Goal: Task Accomplishment & Management: Manage account settings

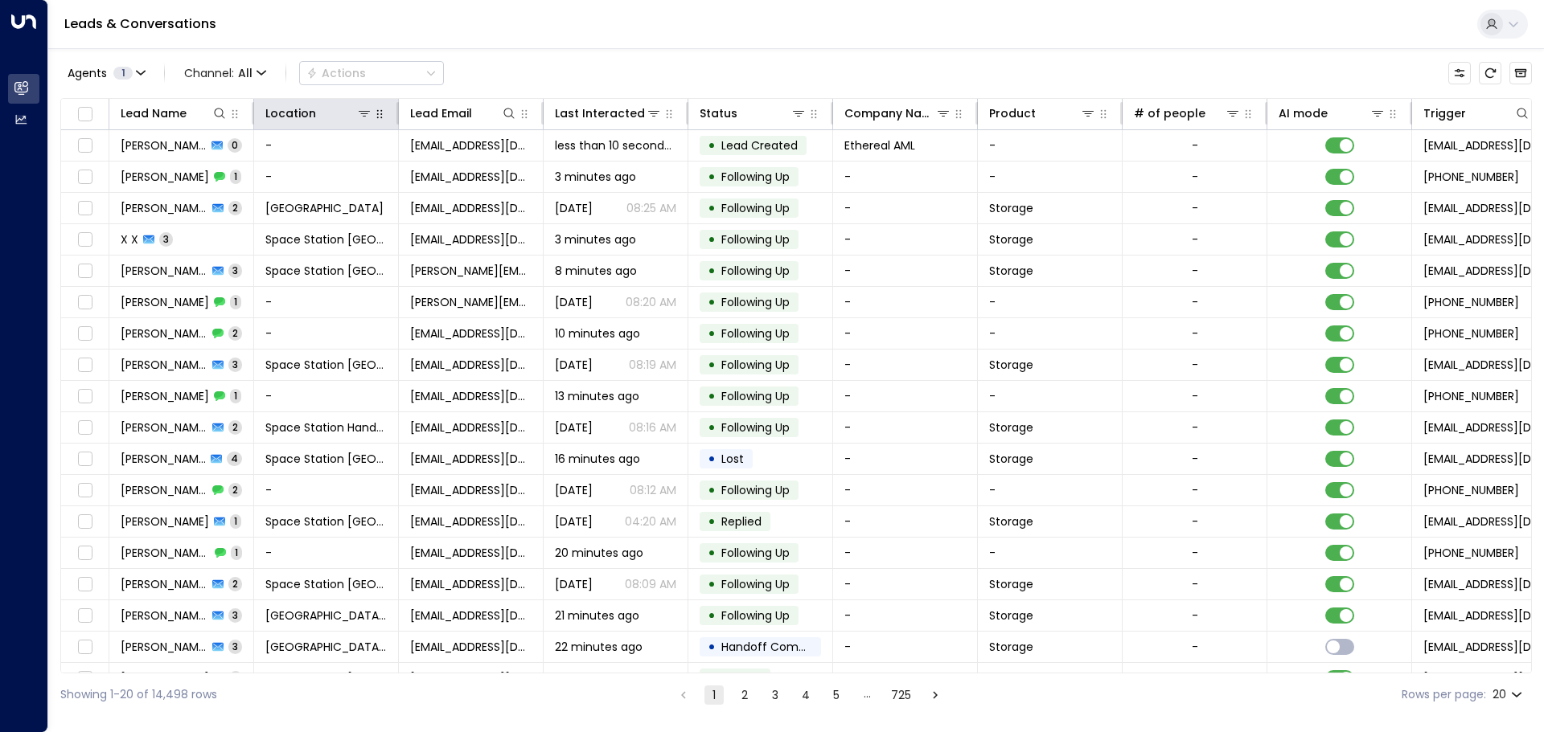
click at [371, 117] on button "button" at bounding box center [379, 114] width 16 height 16
click at [367, 117] on icon at bounding box center [364, 113] width 13 height 13
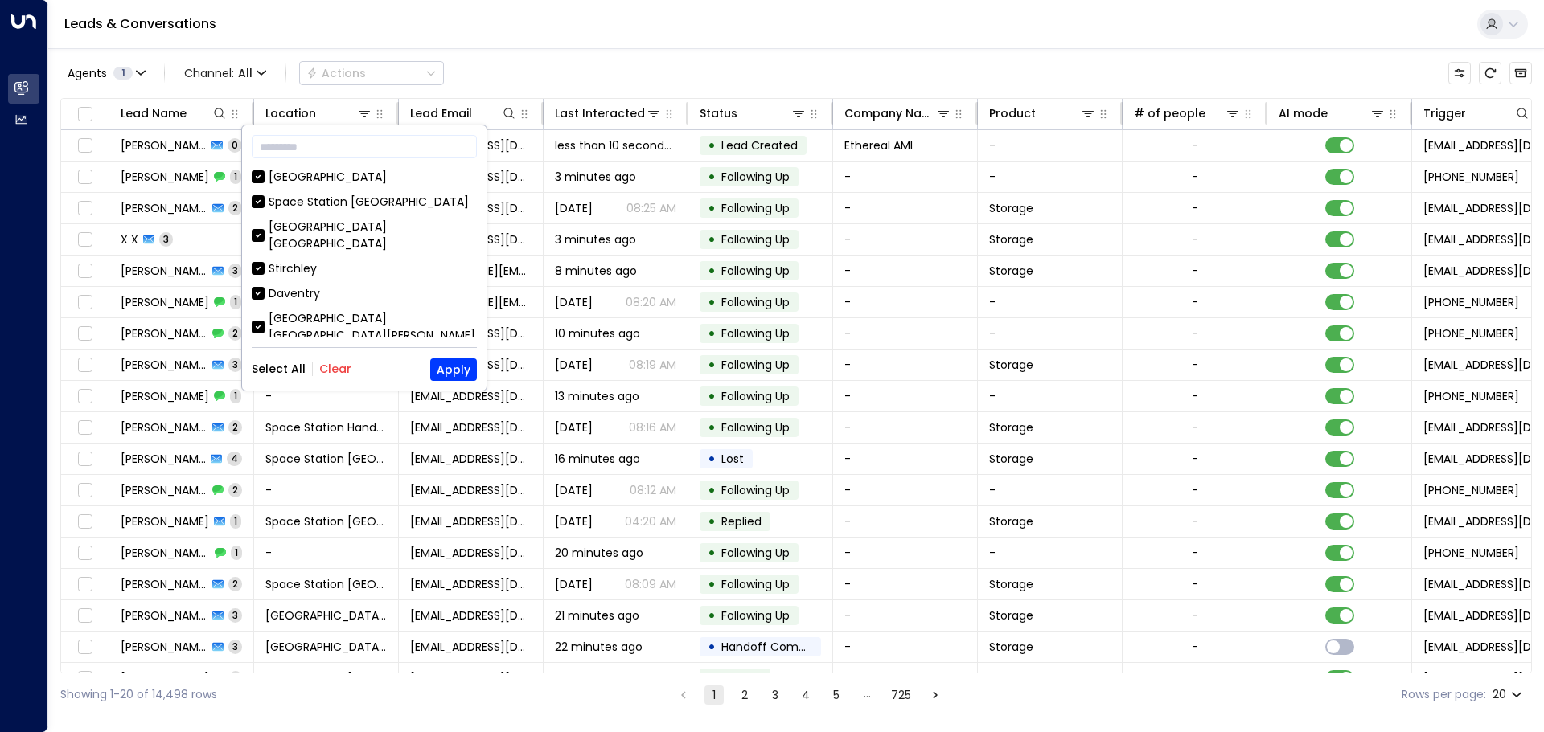
click at [338, 367] on button "Clear" at bounding box center [335, 369] width 32 height 13
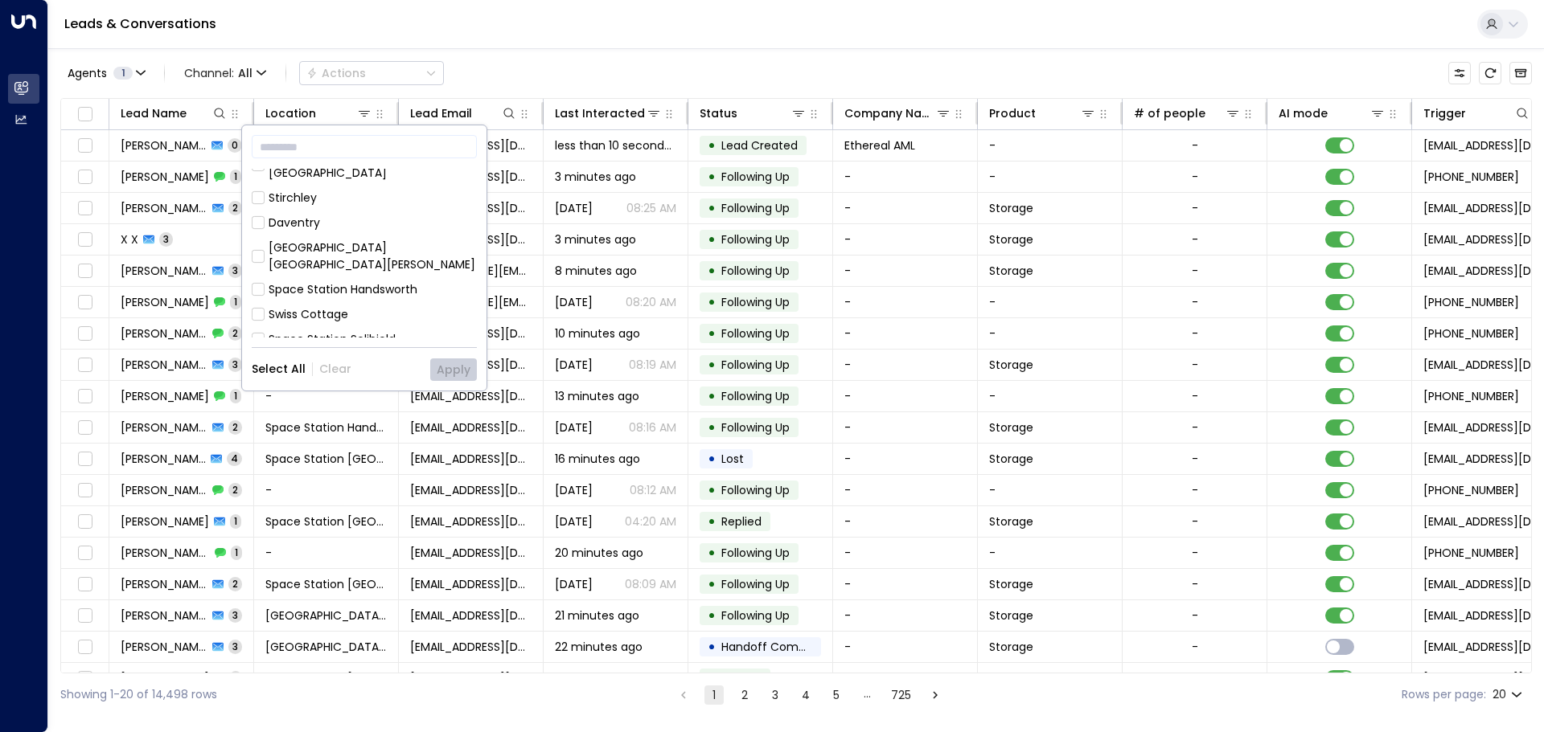
scroll to position [161, 0]
click at [352, 316] on div "[GEOGRAPHIC_DATA] [GEOGRAPHIC_DATA]" at bounding box center [373, 333] width 208 height 34
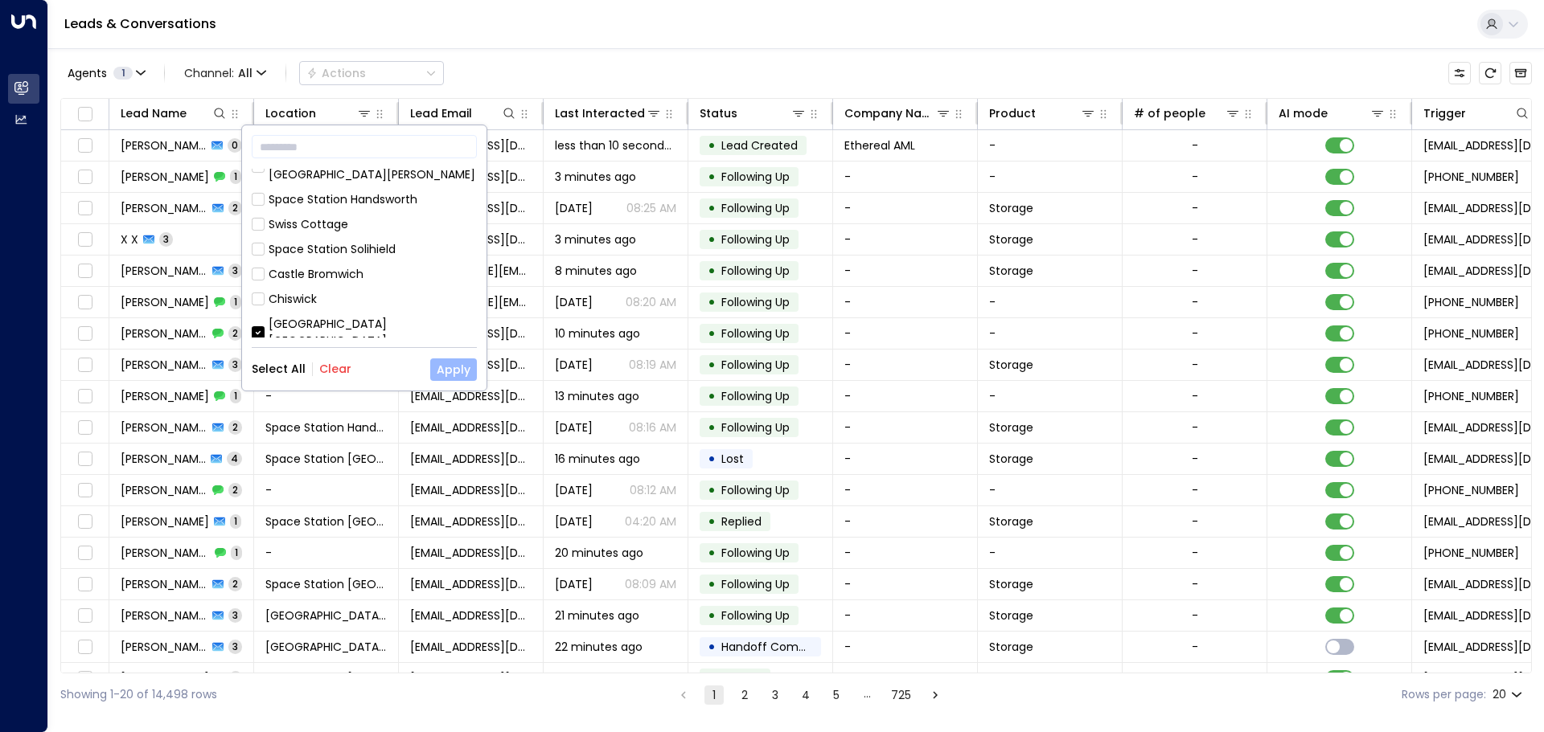
click at [452, 361] on button "Apply" at bounding box center [453, 370] width 47 height 23
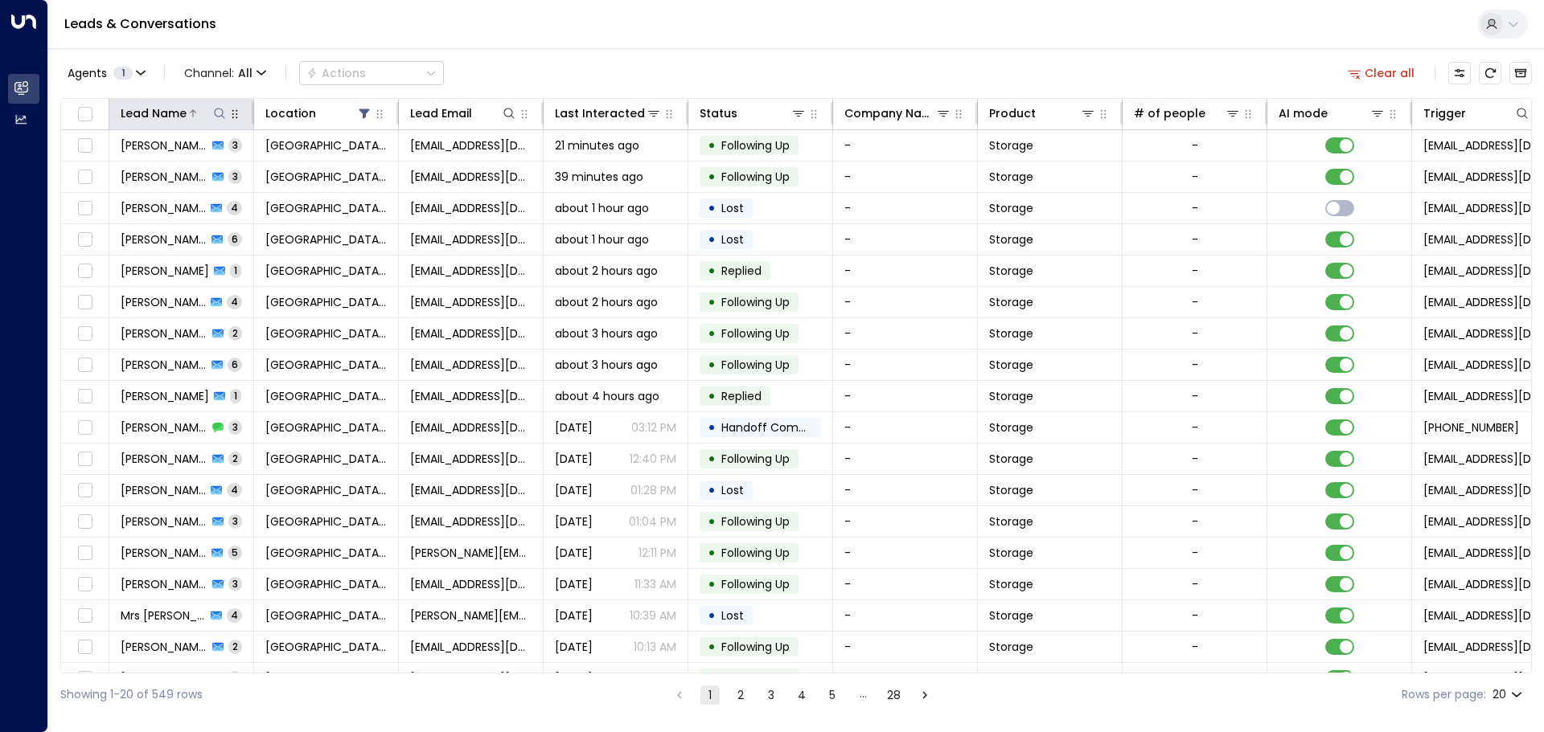
click at [215, 115] on icon at bounding box center [219, 113] width 13 height 13
type input "****"
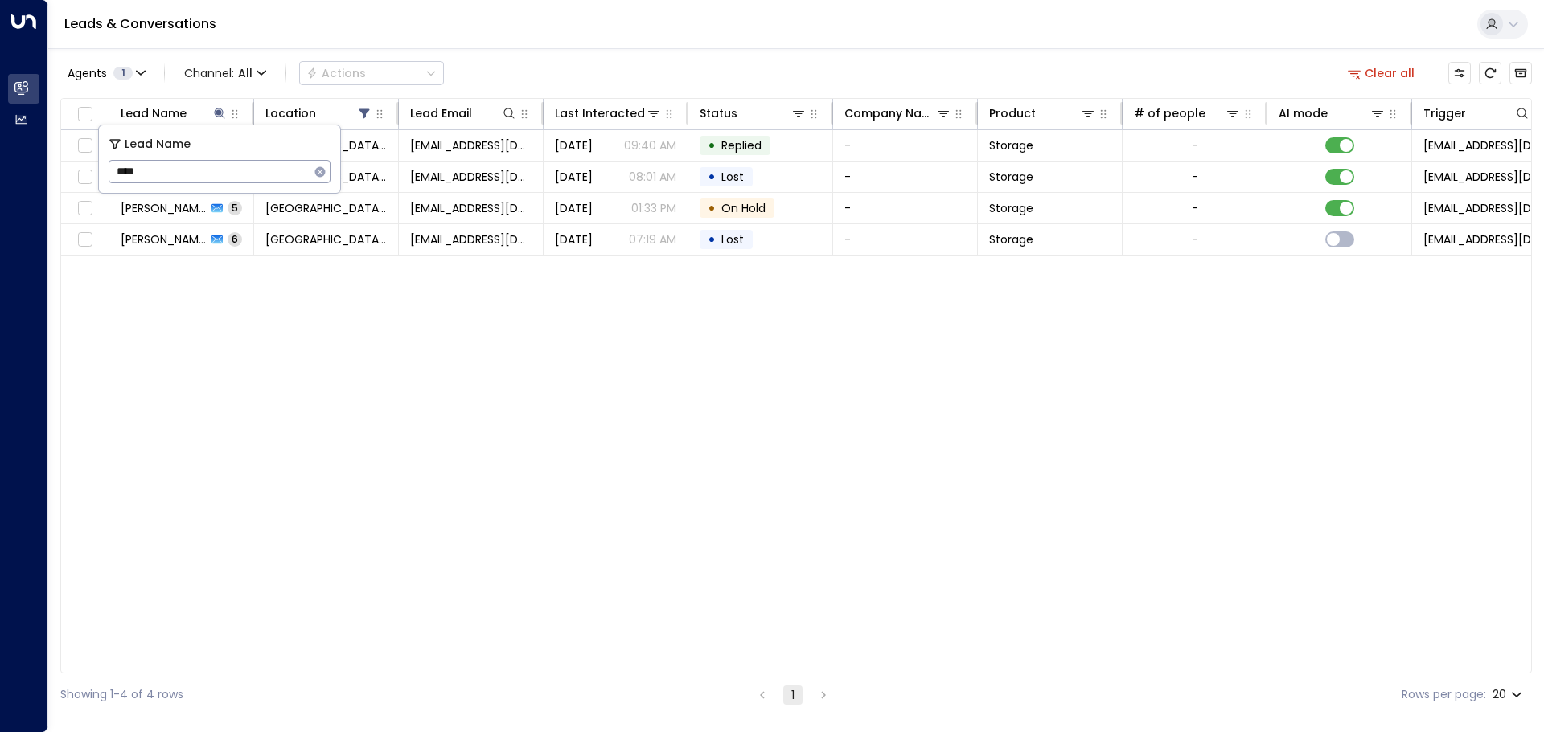
click at [626, 69] on div "Agents 1 Channel: All Actions Clear all" at bounding box center [795, 73] width 1471 height 34
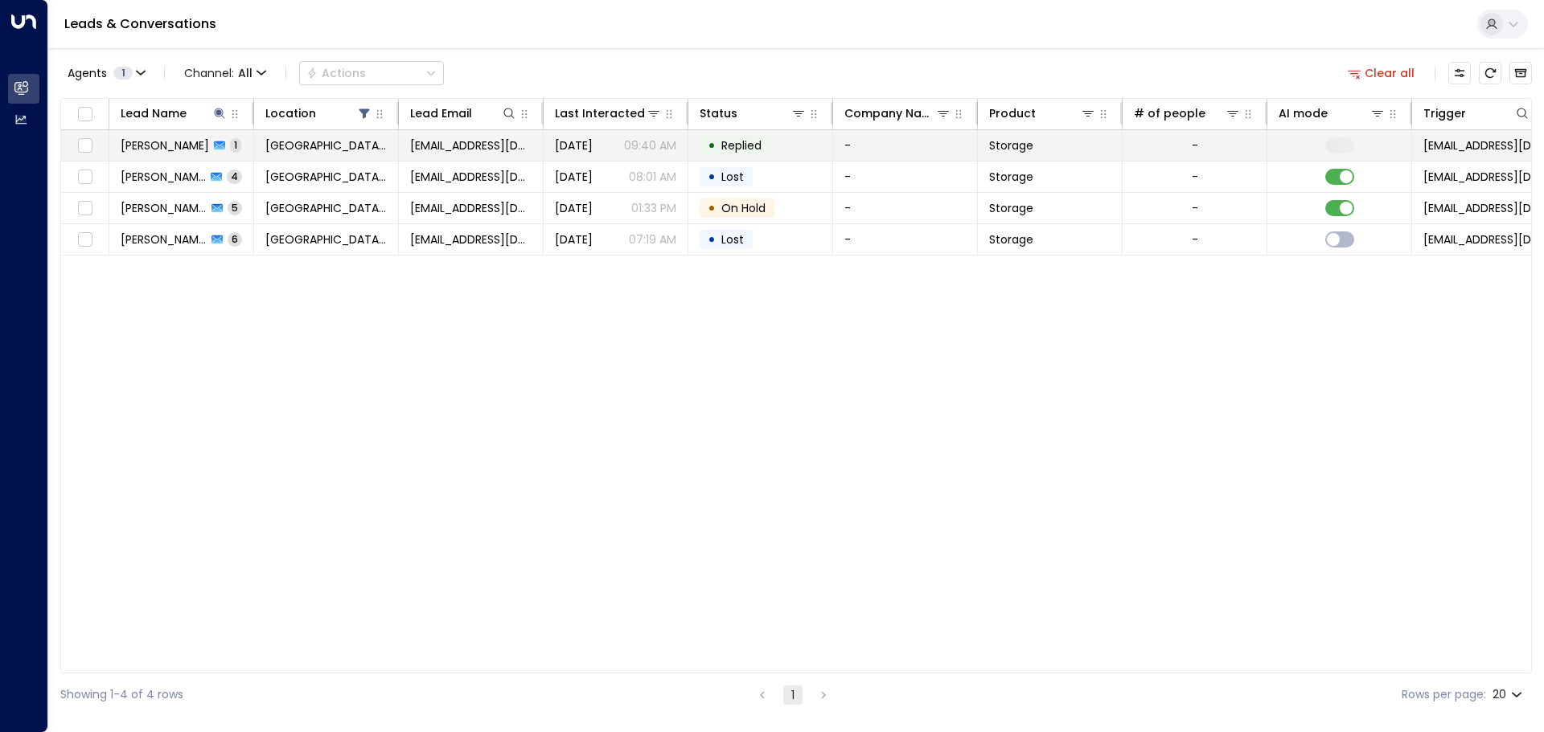
click at [1265, 142] on td "-" at bounding box center [1194, 145] width 145 height 31
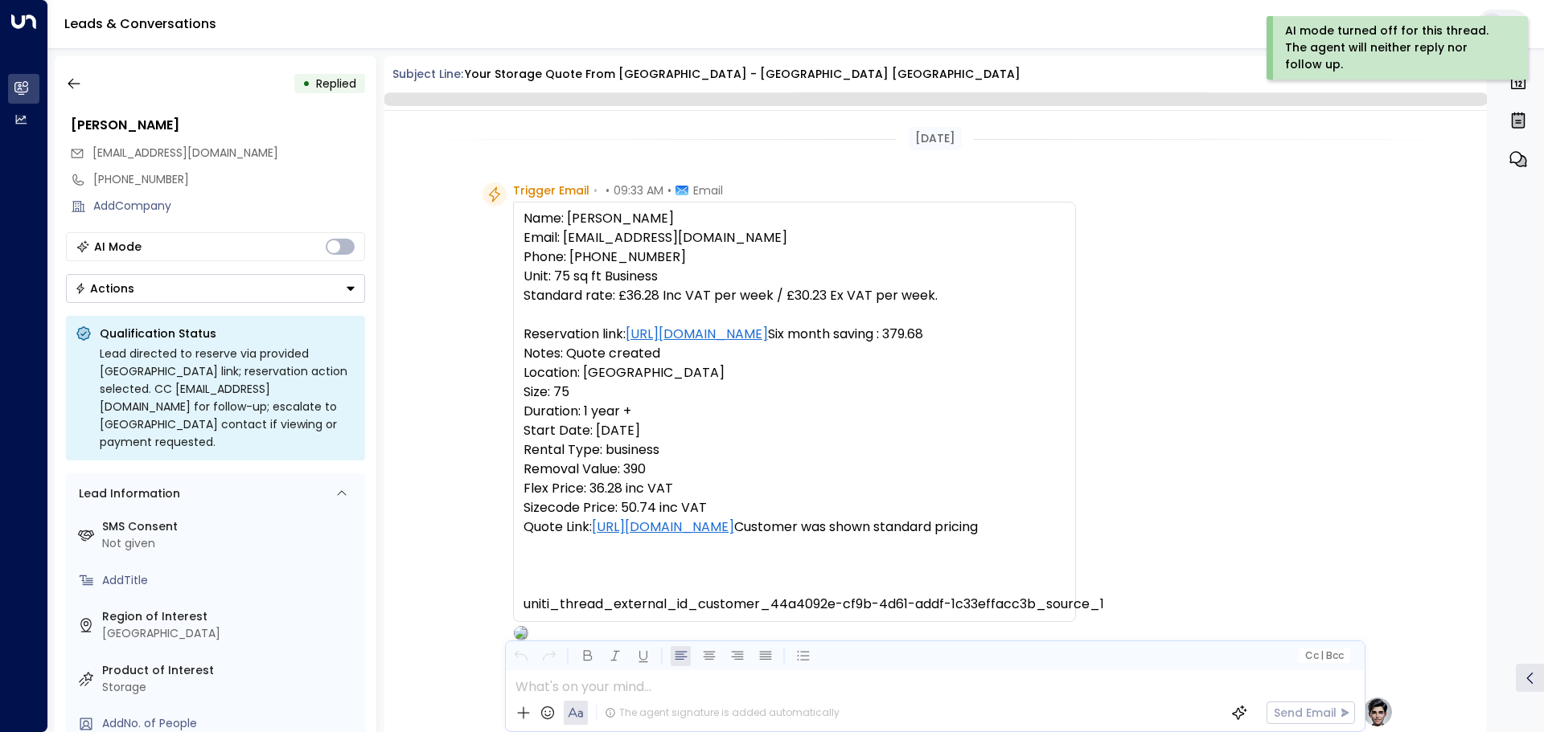
scroll to position [617, 0]
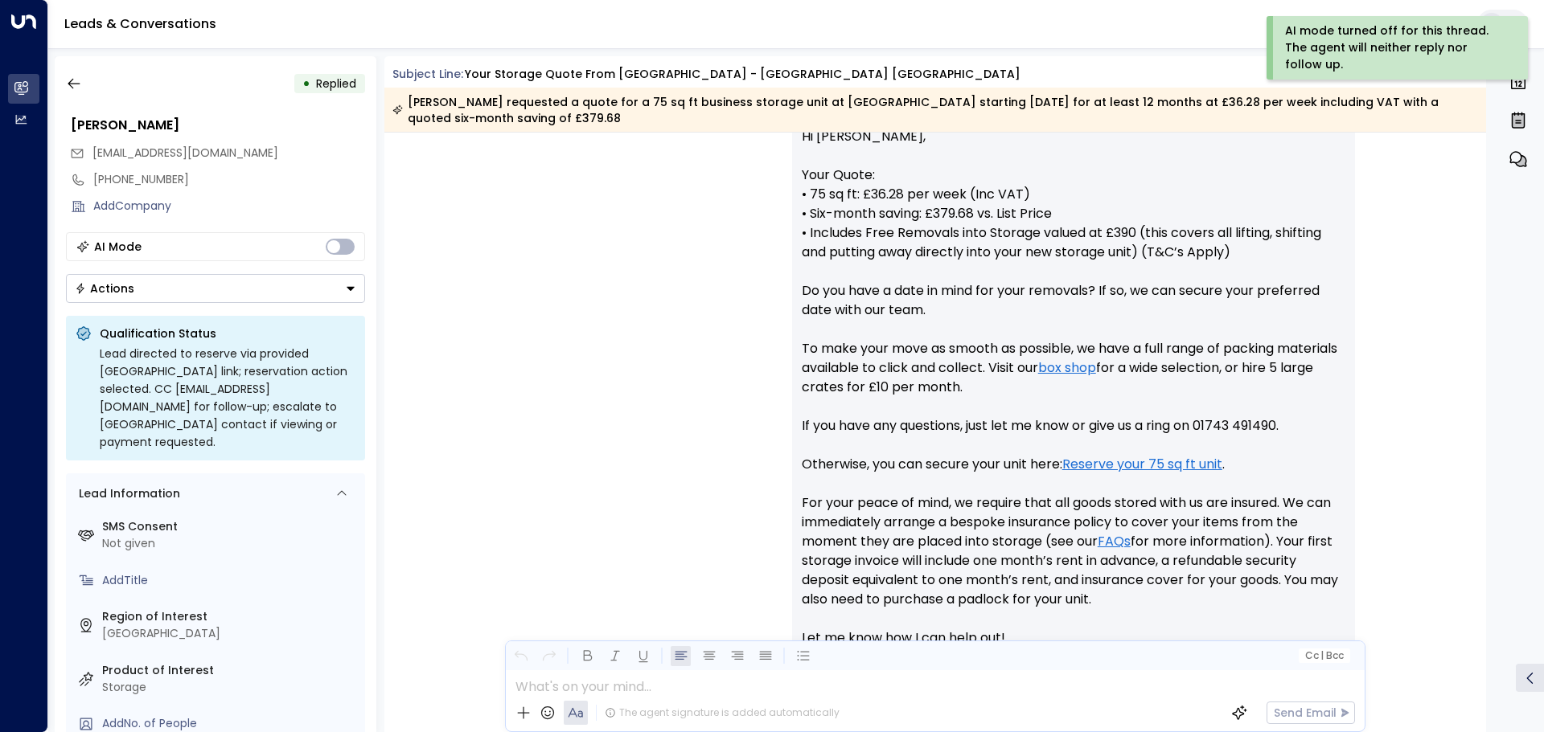
click at [183, 286] on button "Actions" at bounding box center [215, 288] width 299 height 29
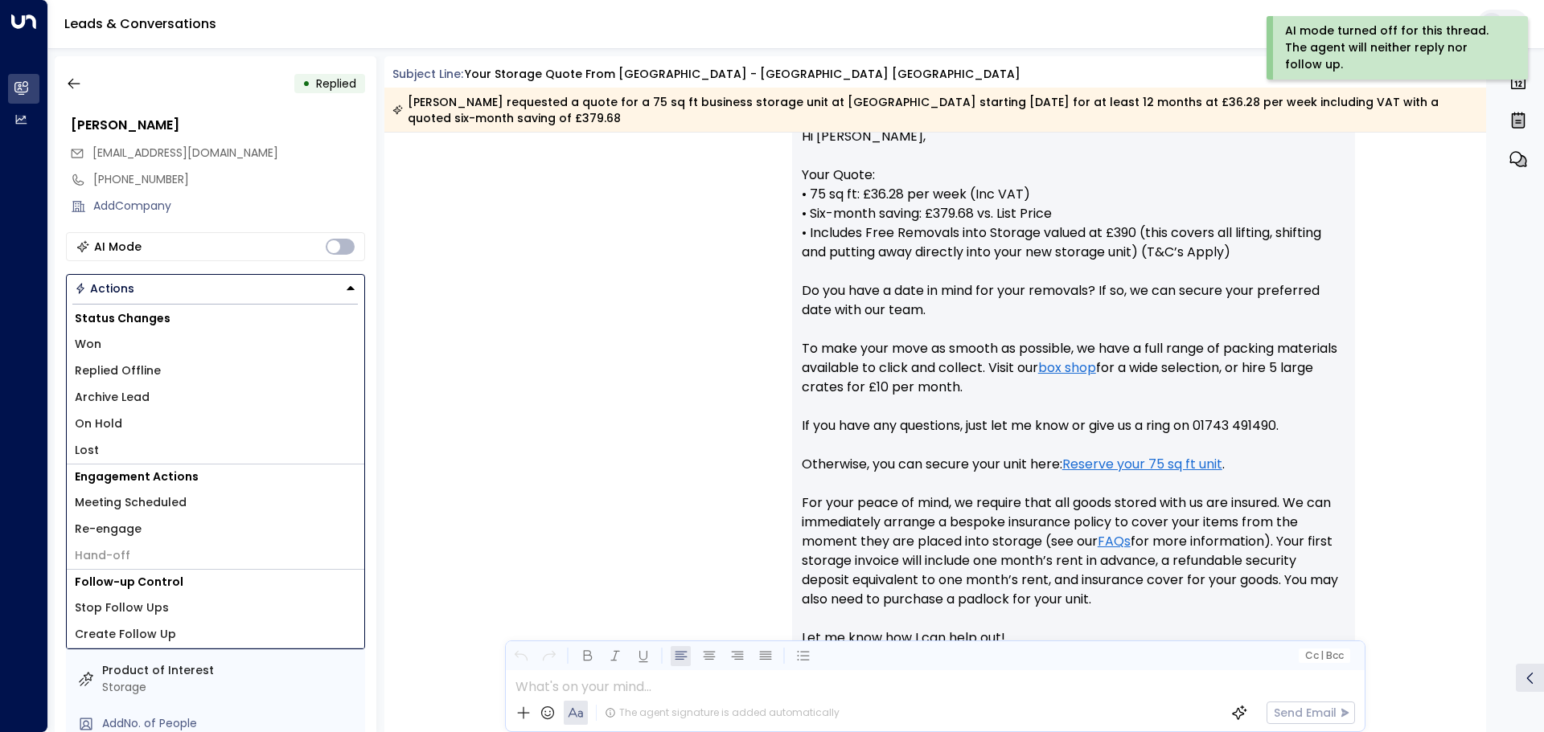
click at [196, 375] on li "Replied Offline" at bounding box center [215, 371] width 297 height 27
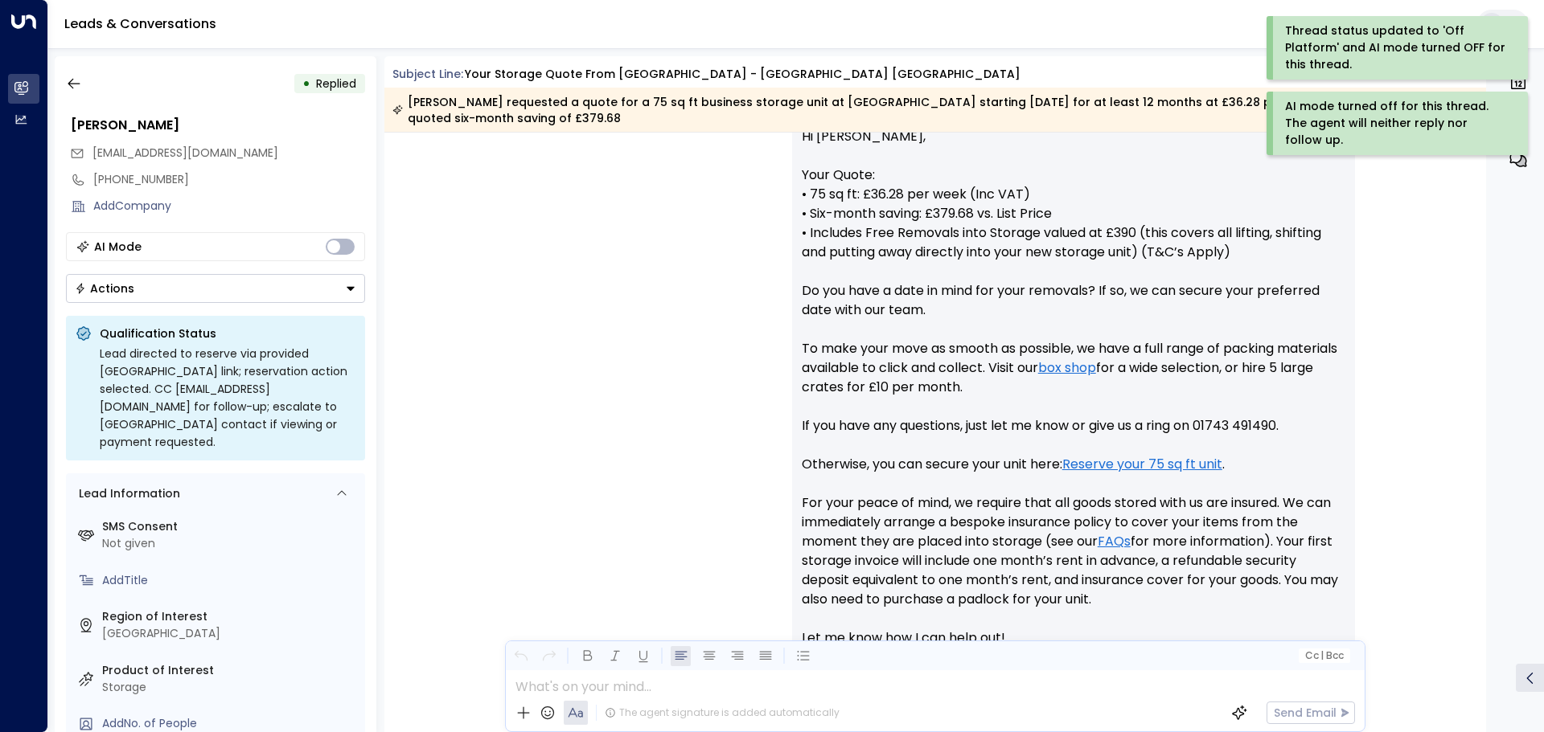
click at [92, 86] on div "• Replied" at bounding box center [215, 83] width 299 height 29
click at [83, 90] on button "button" at bounding box center [73, 83] width 29 height 29
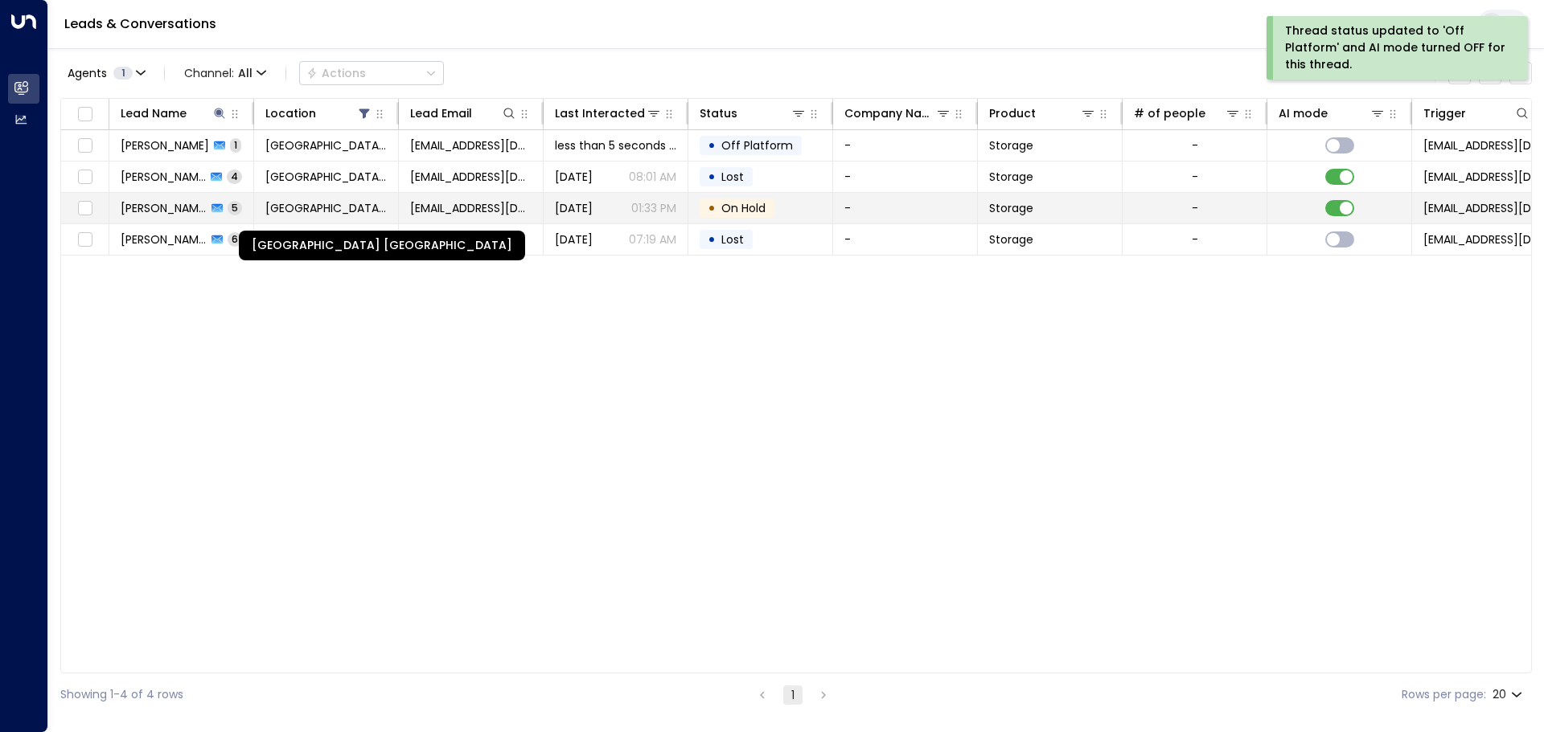
click at [267, 209] on span "[GEOGRAPHIC_DATA] [GEOGRAPHIC_DATA]" at bounding box center [325, 208] width 121 height 16
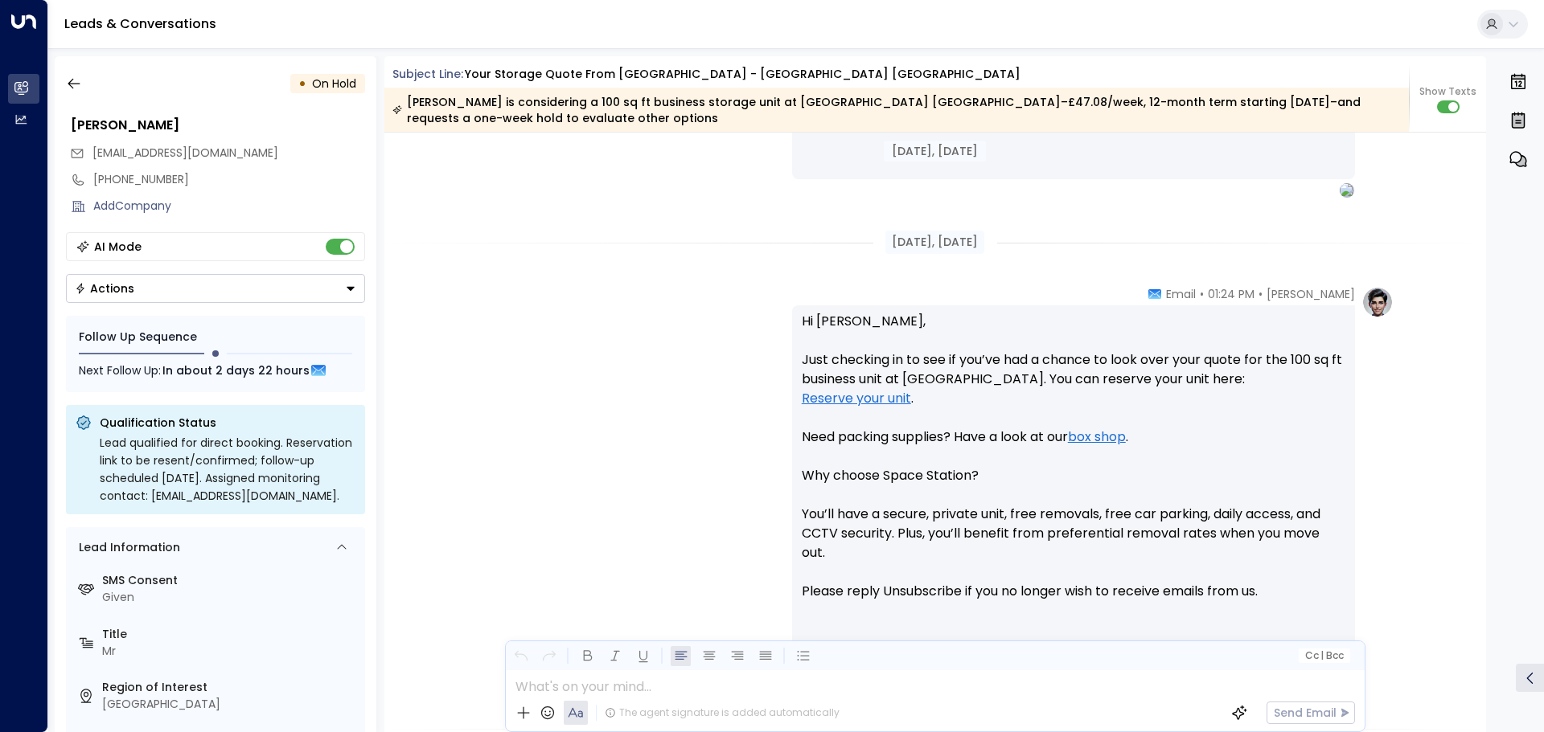
scroll to position [626, 0]
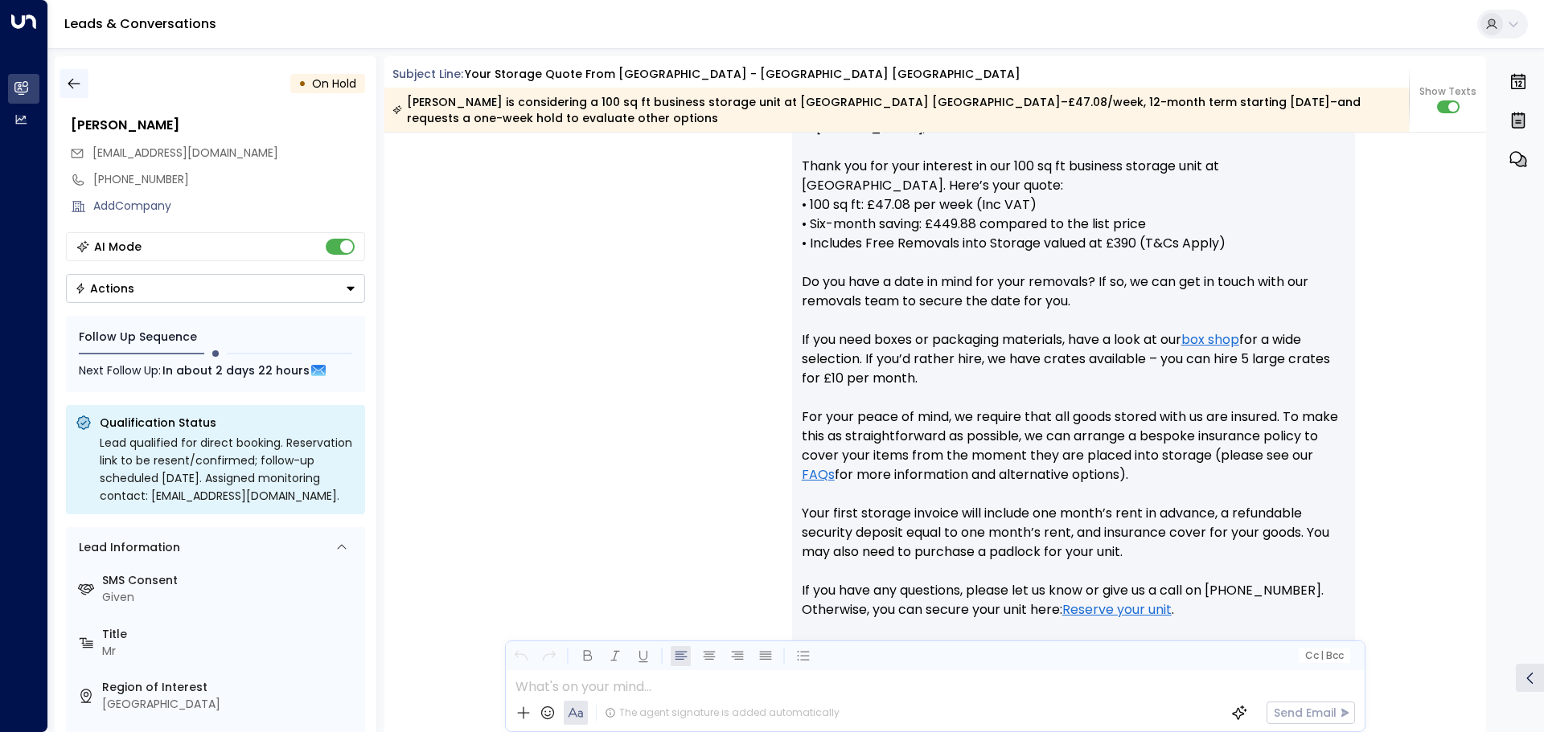
click at [75, 80] on icon "button" at bounding box center [74, 84] width 16 height 16
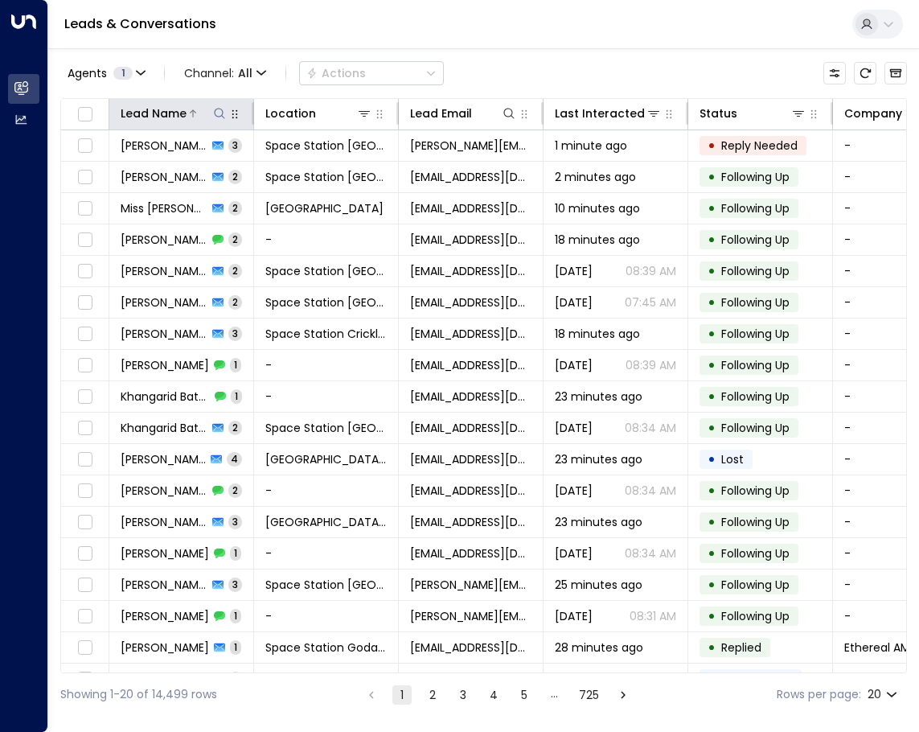
click at [223, 117] on icon at bounding box center [219, 113] width 13 height 13
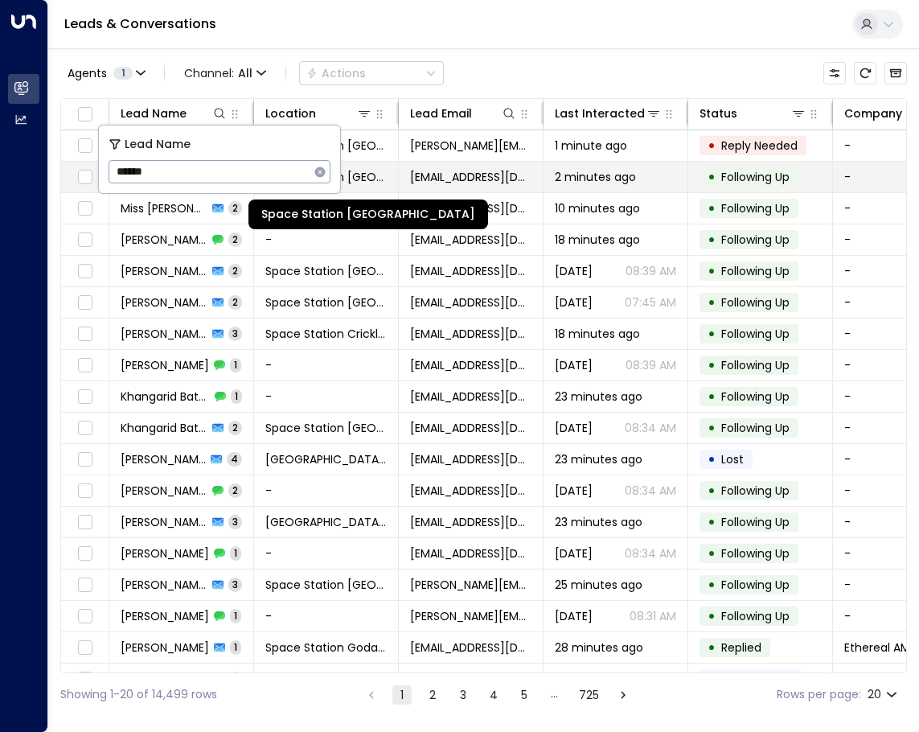
type input "******"
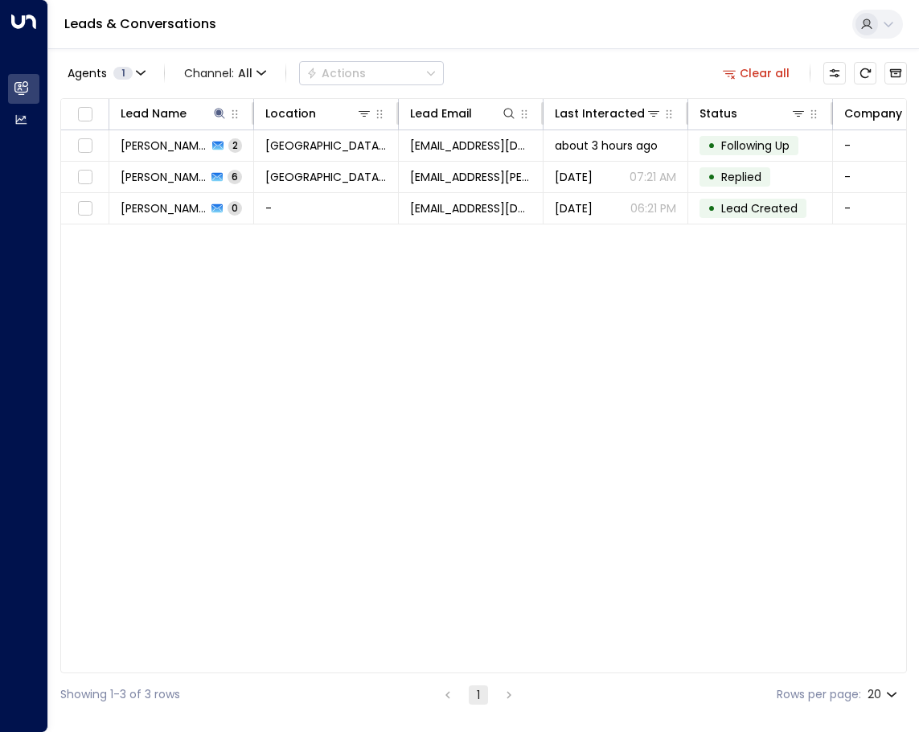
click at [594, 58] on div "Agents 1 Channel: All Actions Clear all" at bounding box center [483, 73] width 847 height 34
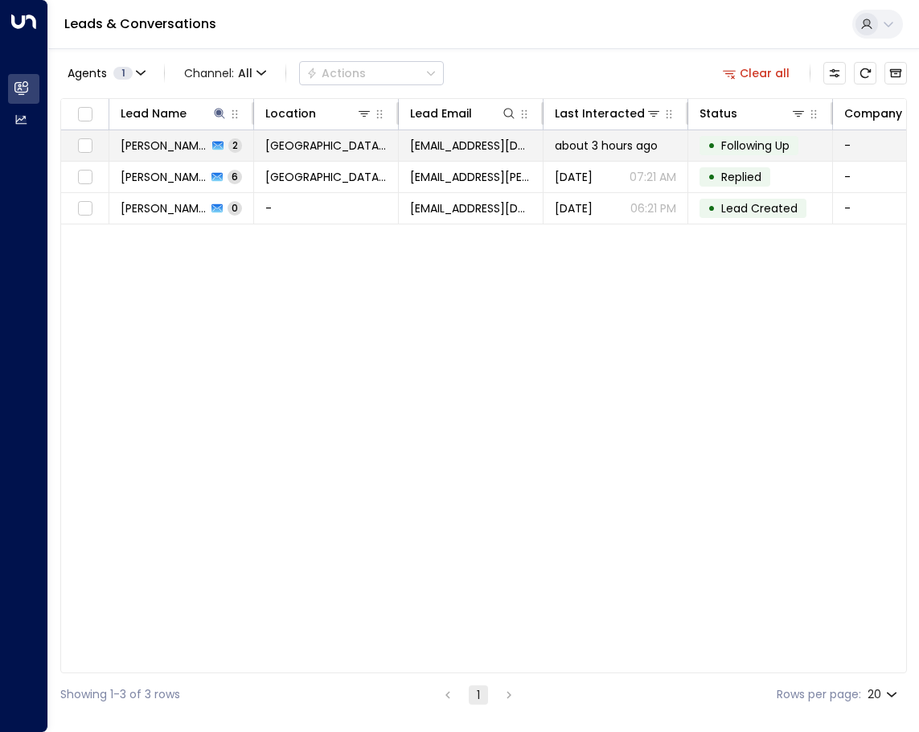
click at [673, 147] on div "about 3 hours ago" at bounding box center [615, 145] width 121 height 16
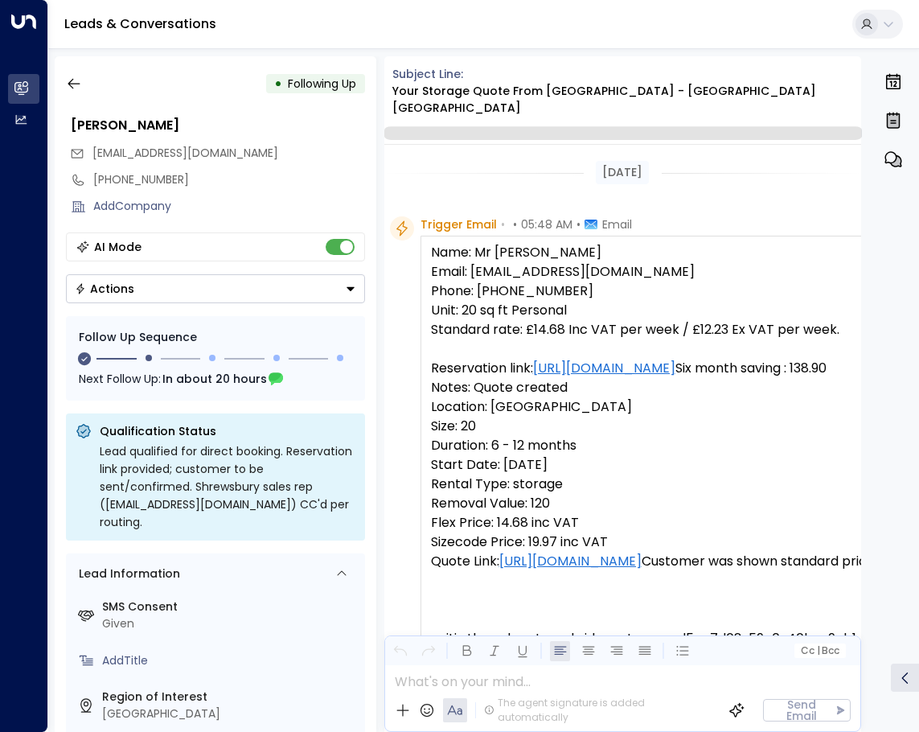
scroll to position [1104, 0]
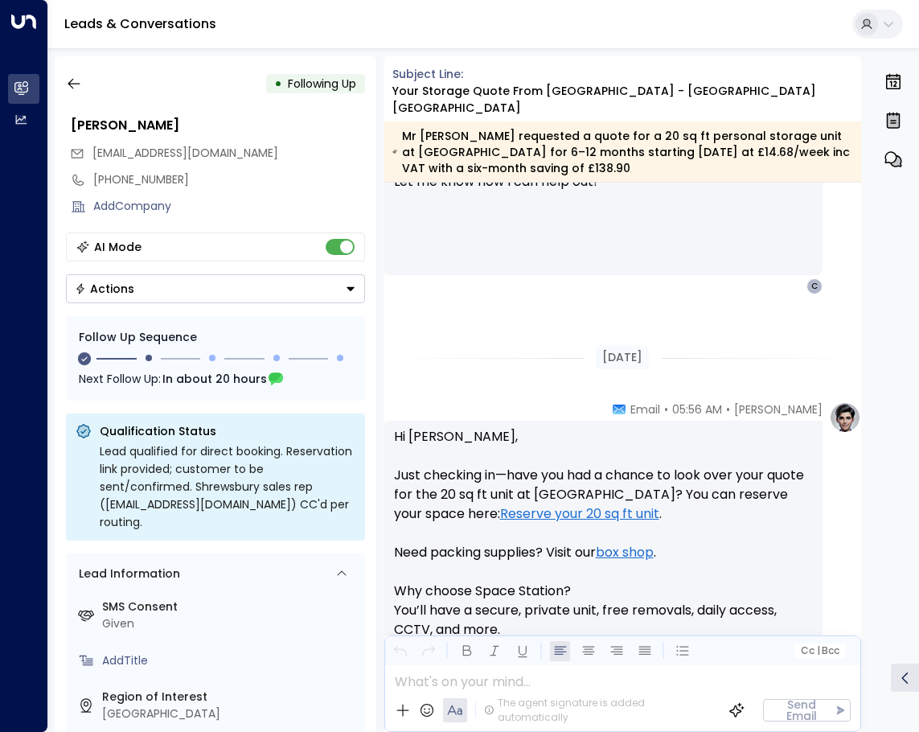
click at [154, 289] on button "Actions" at bounding box center [215, 288] width 299 height 29
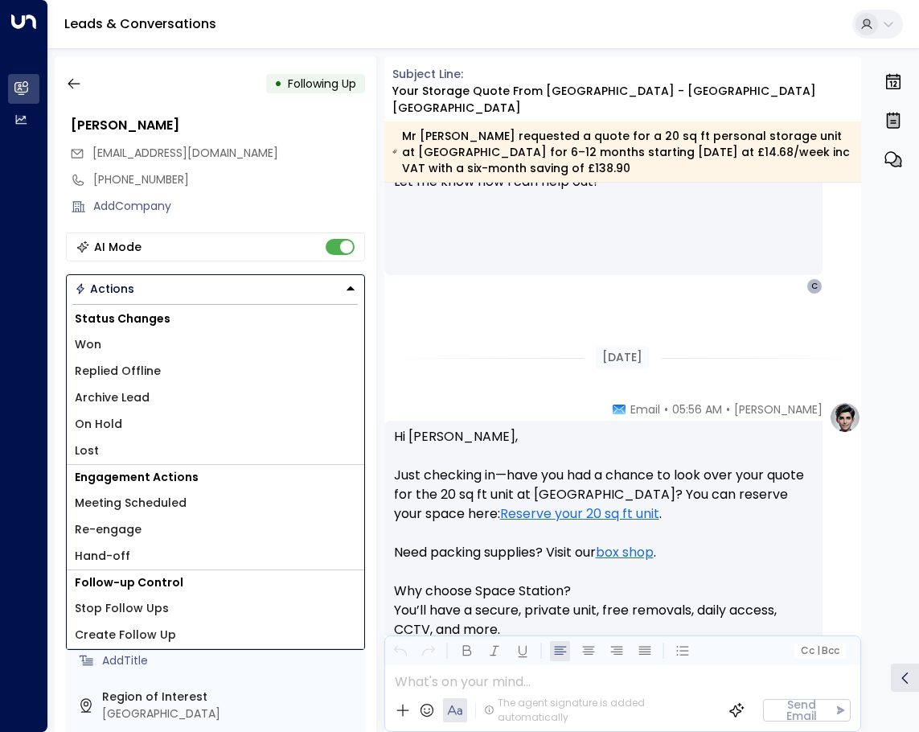
click at [118, 374] on span "Replied Offline" at bounding box center [118, 371] width 86 height 17
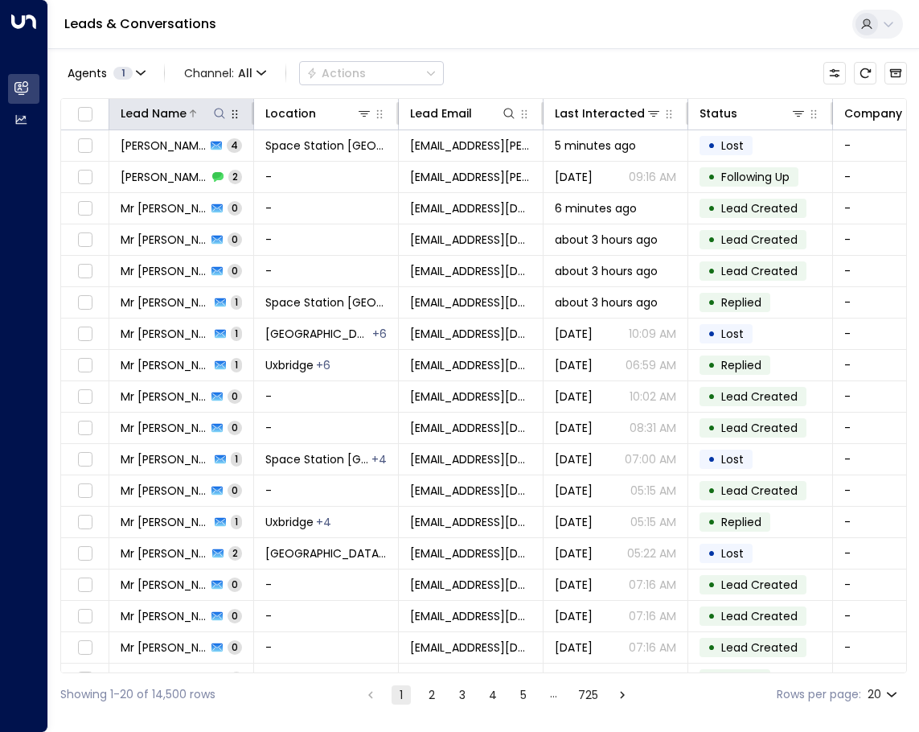
click at [220, 116] on icon at bounding box center [219, 113] width 13 height 13
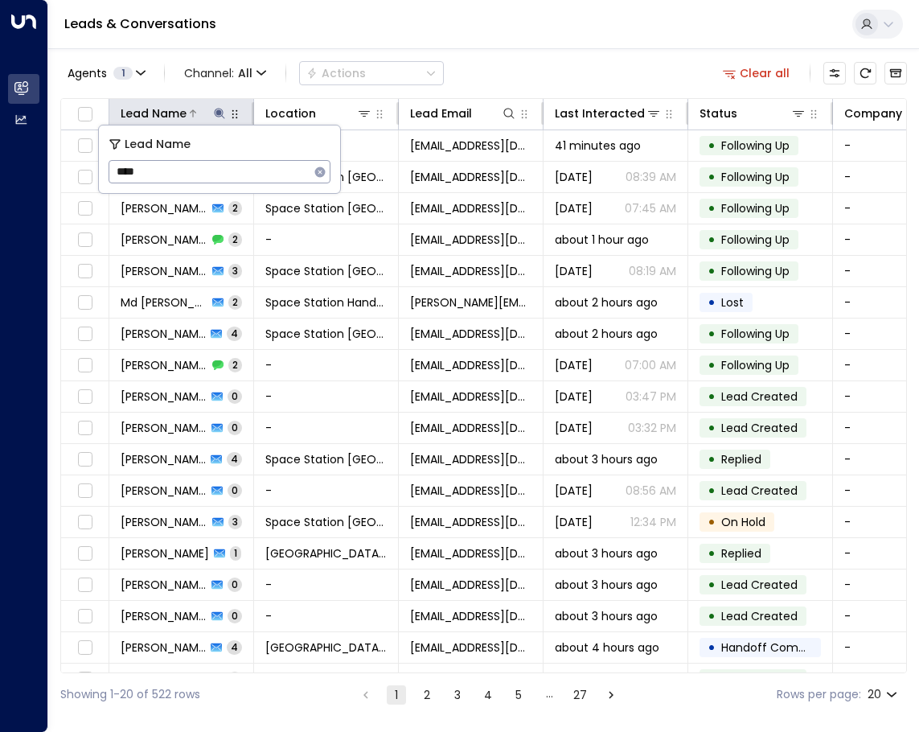
type input "*****"
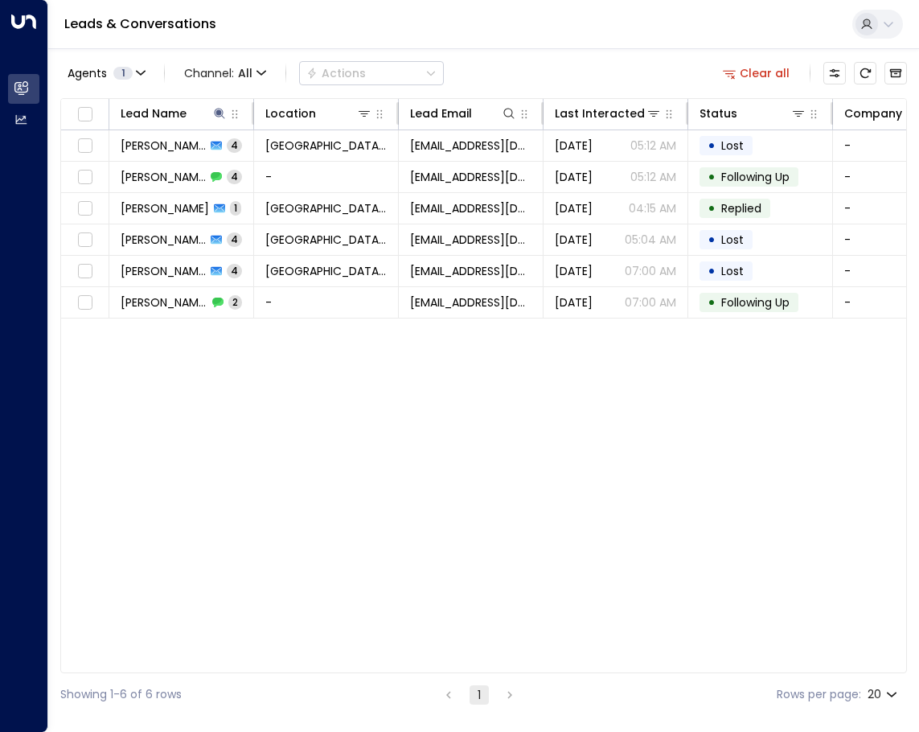
click at [455, 71] on div "Agents 1 Channel: All Actions Clear all" at bounding box center [483, 73] width 847 height 34
click at [215, 109] on icon at bounding box center [219, 113] width 13 height 13
drag, startPoint x: 277, startPoint y: 166, endPoint x: 27, endPoint y: 150, distance: 249.8
click at [27, 150] on body "Overview Leads & Conversations Leads & Conversations Analytics Analytics Leads …" at bounding box center [459, 358] width 919 height 716
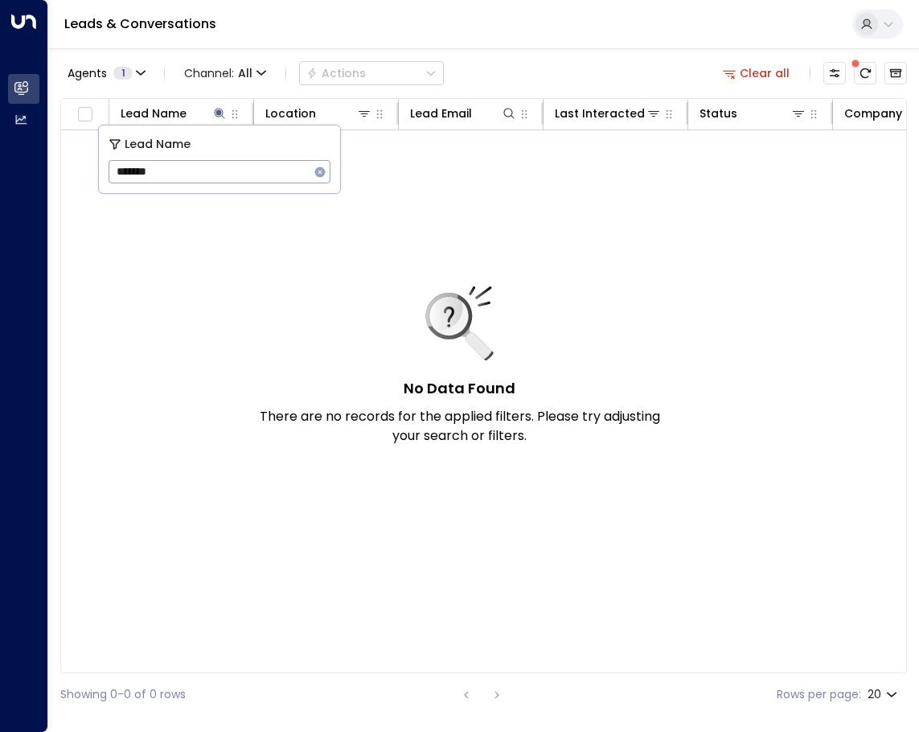
type input "******"
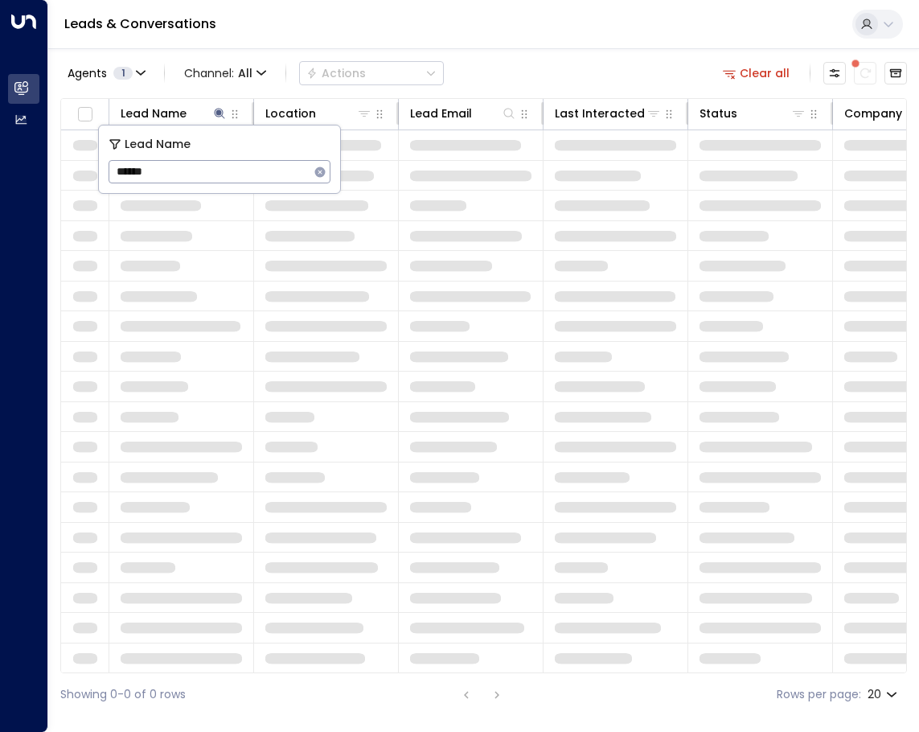
click at [409, 480] on td at bounding box center [471, 477] width 145 height 30
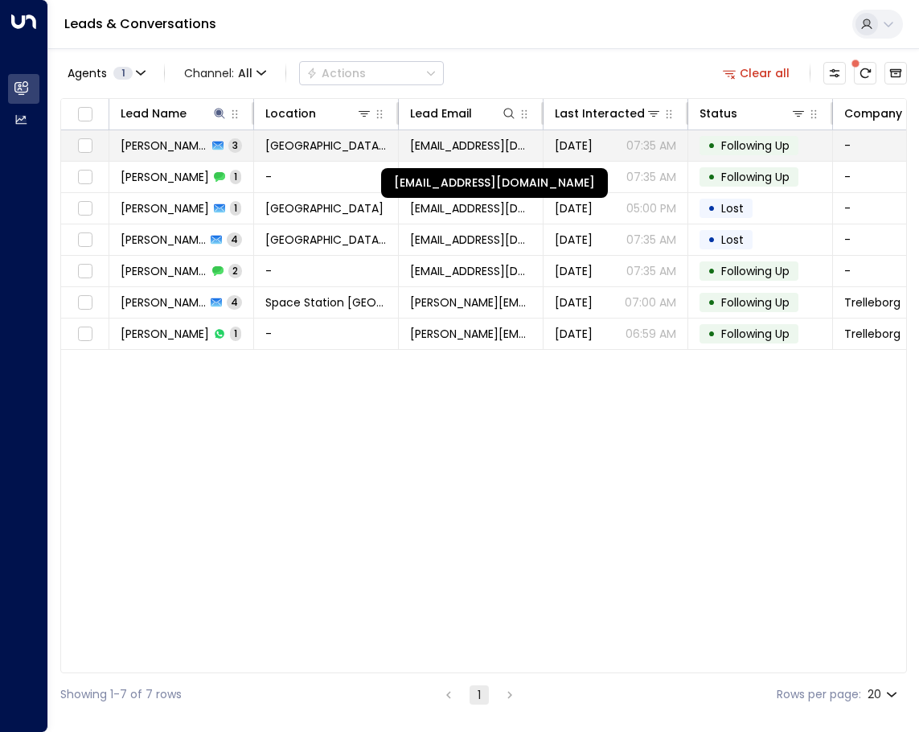
click at [493, 150] on span "jadeduncan81@gmail.com" at bounding box center [470, 145] width 121 height 16
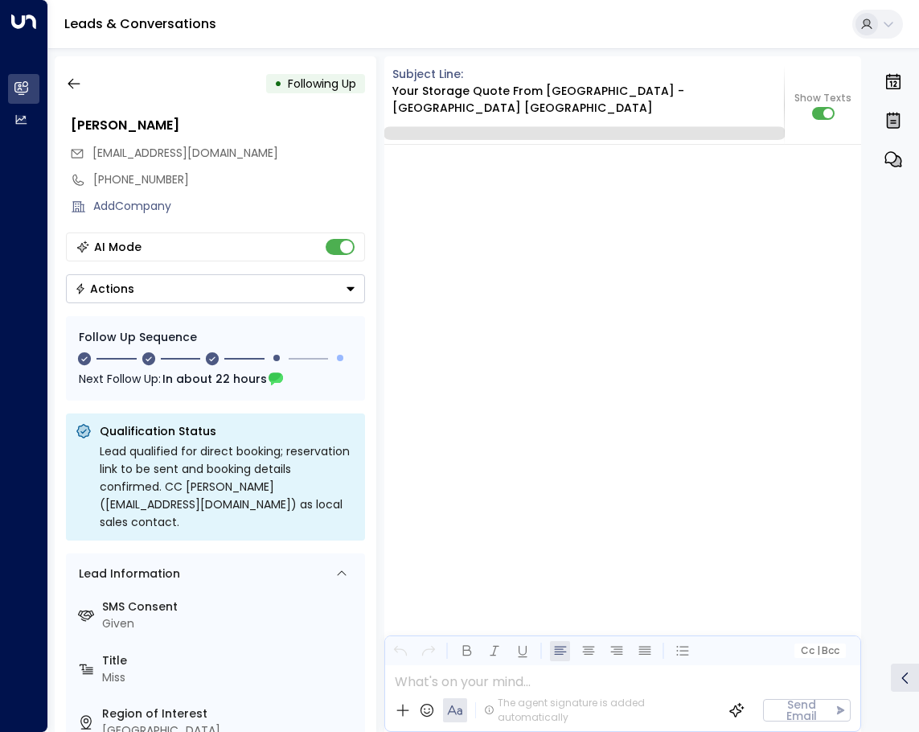
scroll to position [1934, 0]
